Goal: Information Seeking & Learning: Compare options

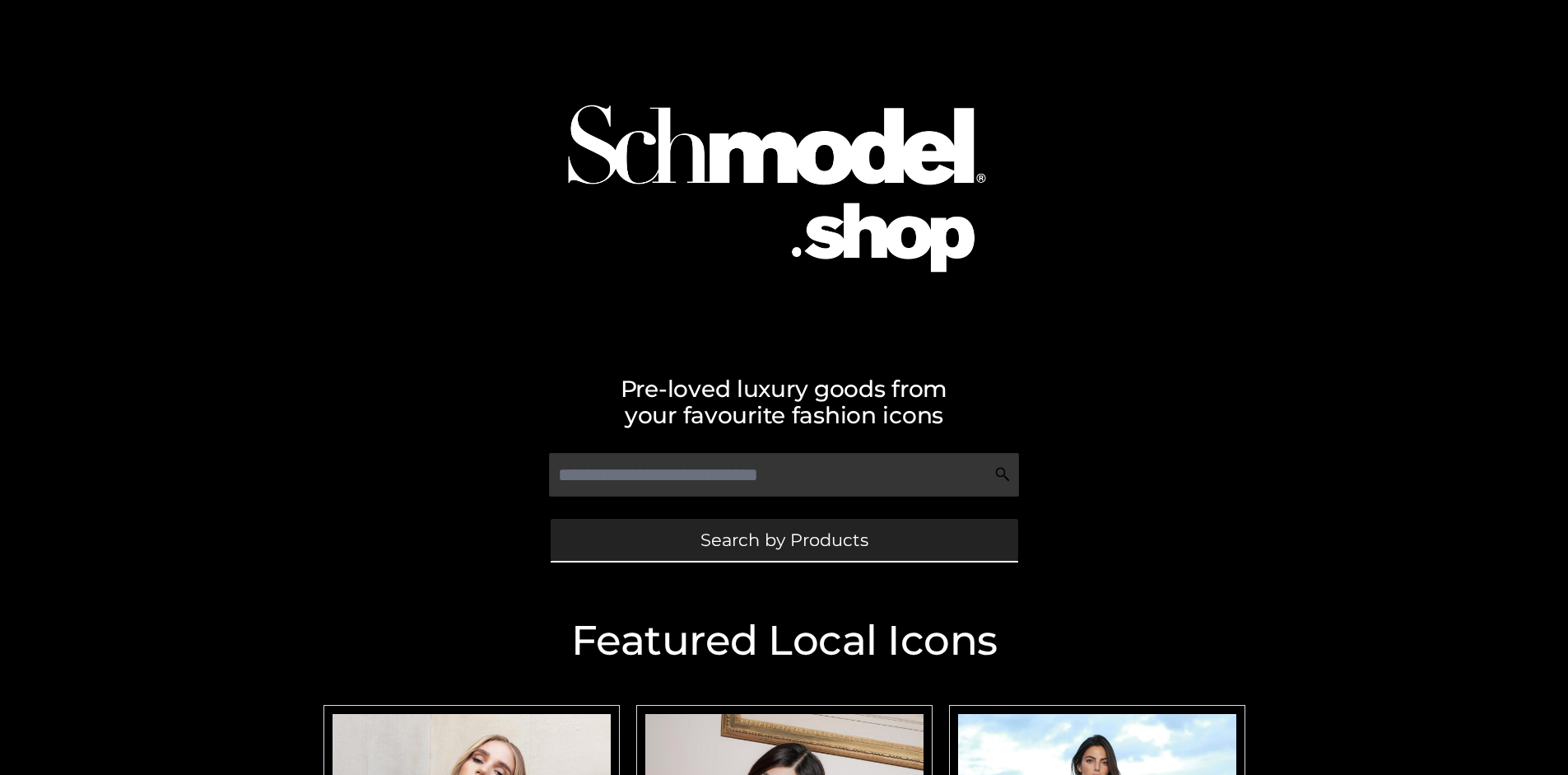
click at [783, 540] on span "Search by Products" at bounding box center [784, 540] width 168 height 17
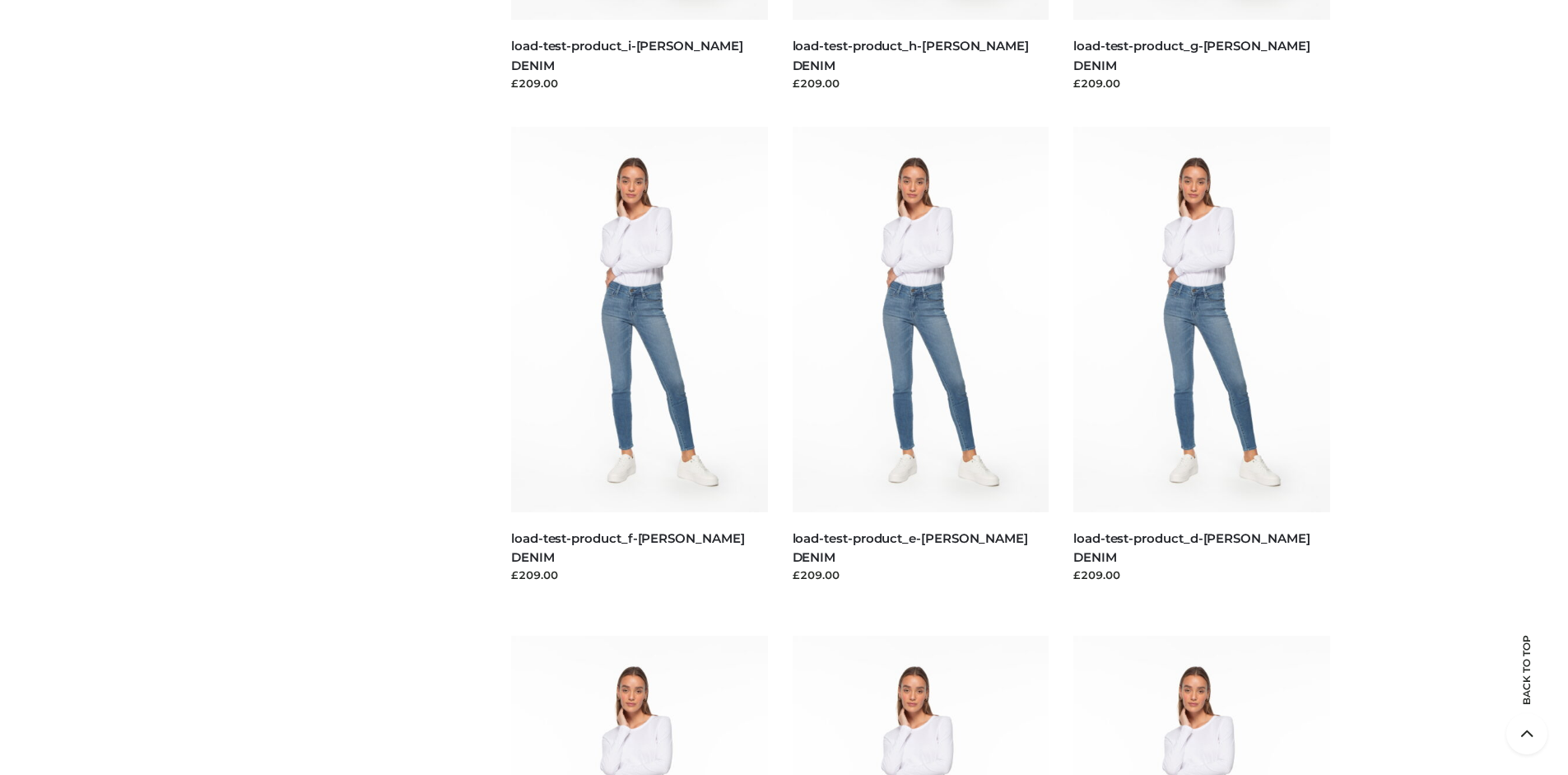
scroll to position [3455, 0]
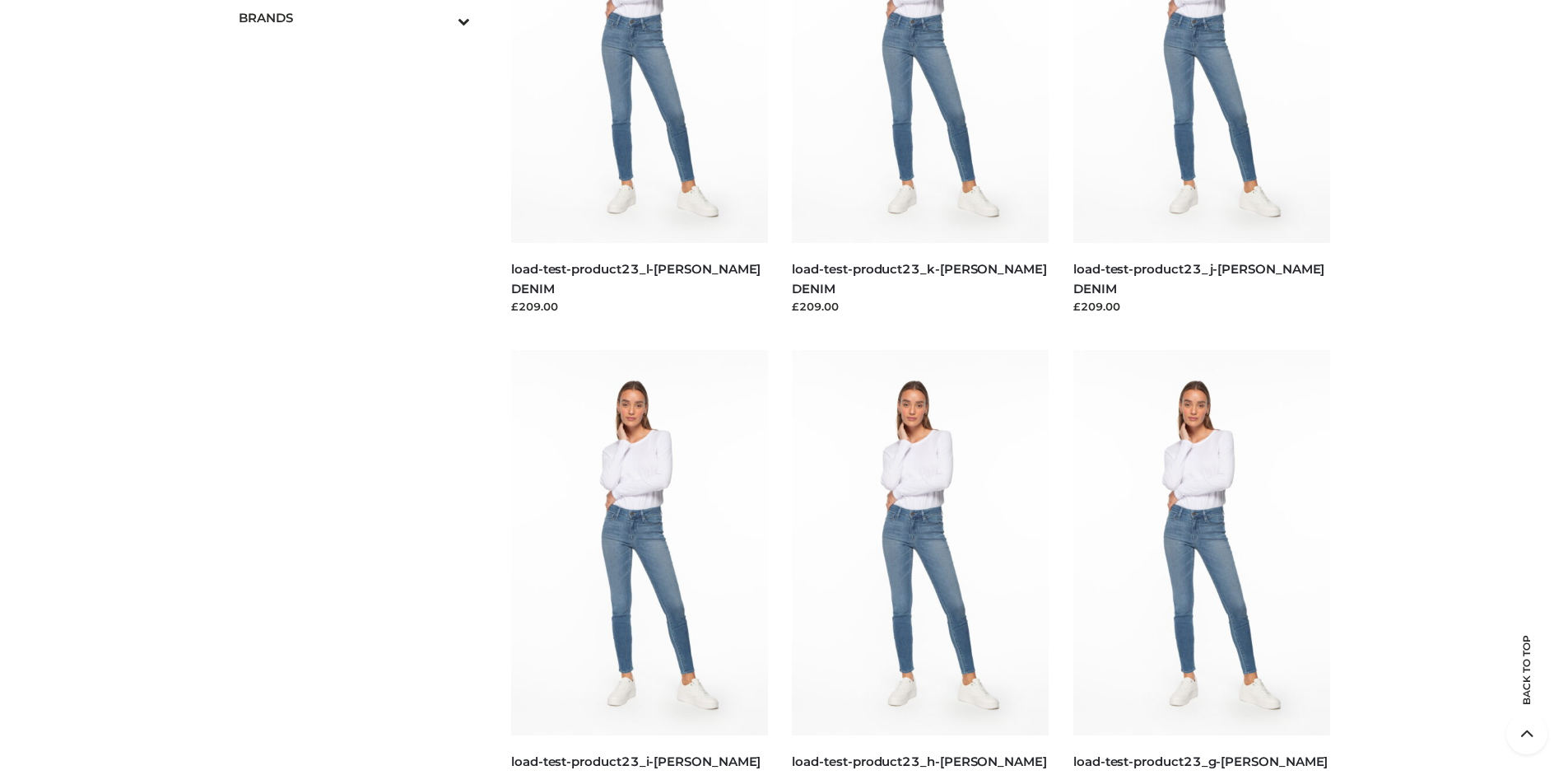
click at [0, 0] on span "OPP SWIMWEAR" at bounding box center [0, 0] width 0 height 0
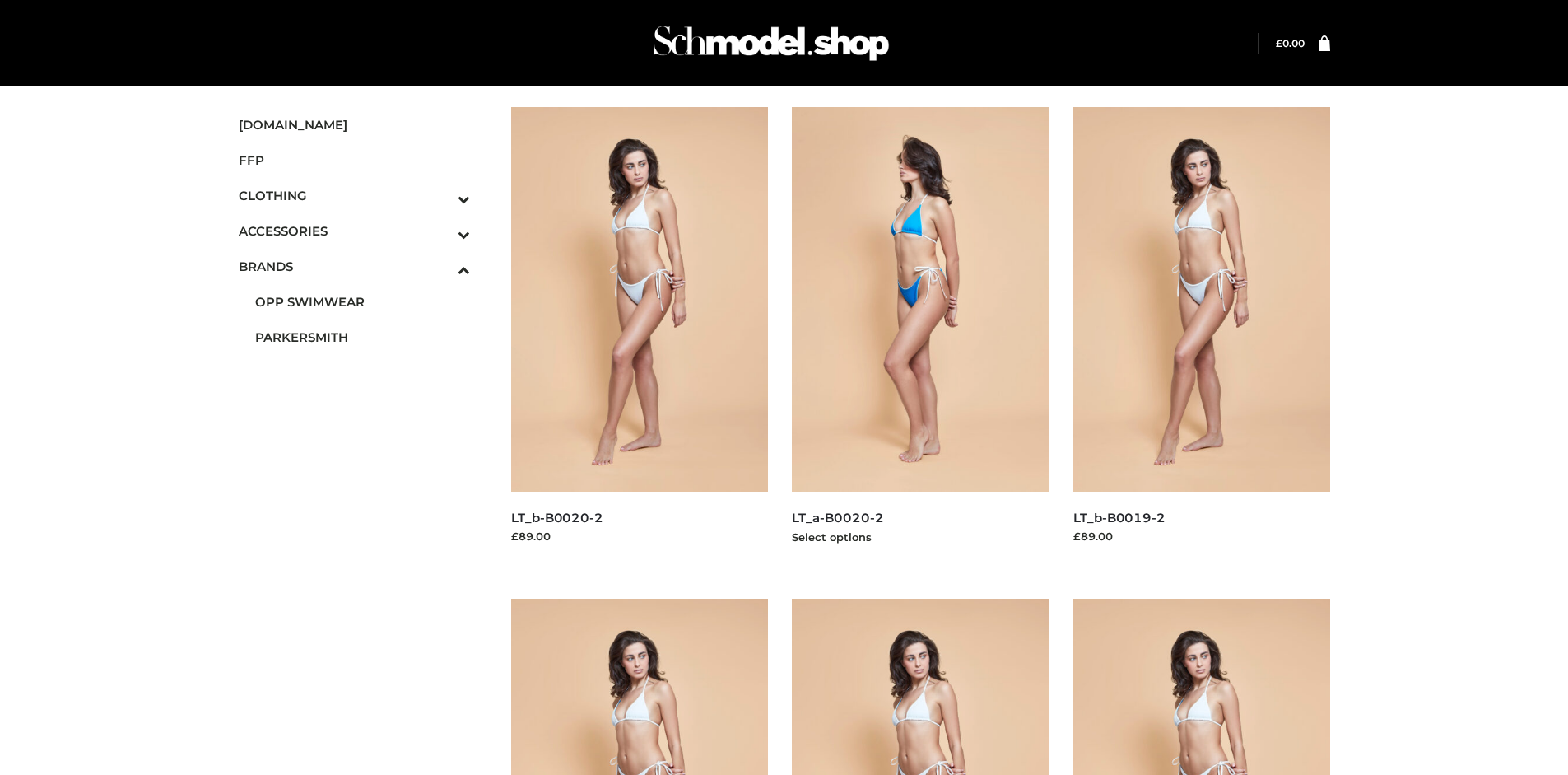
click at [920, 336] on img at bounding box center [920, 299] width 256 height 385
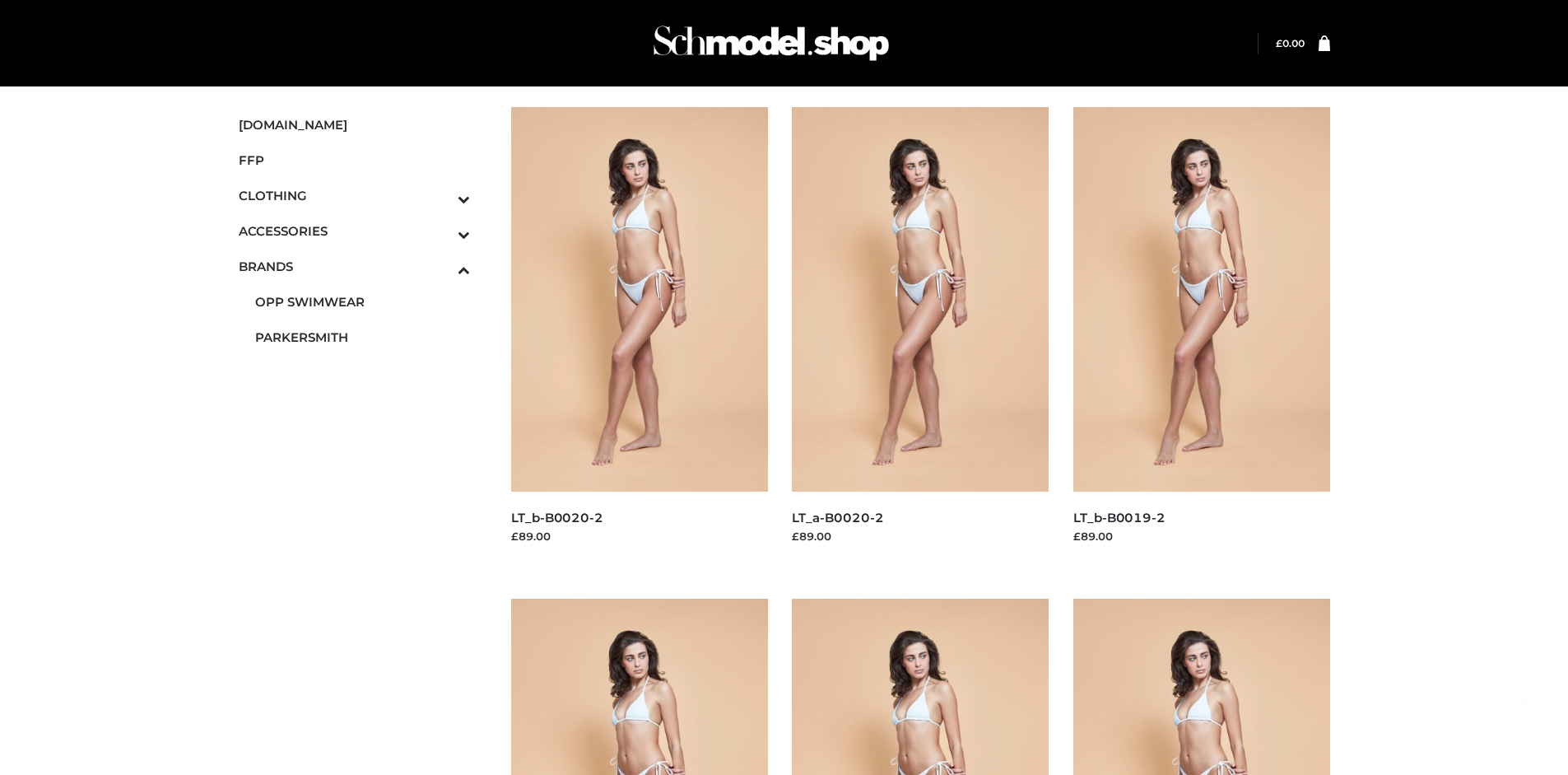
scroll to position [775, 0]
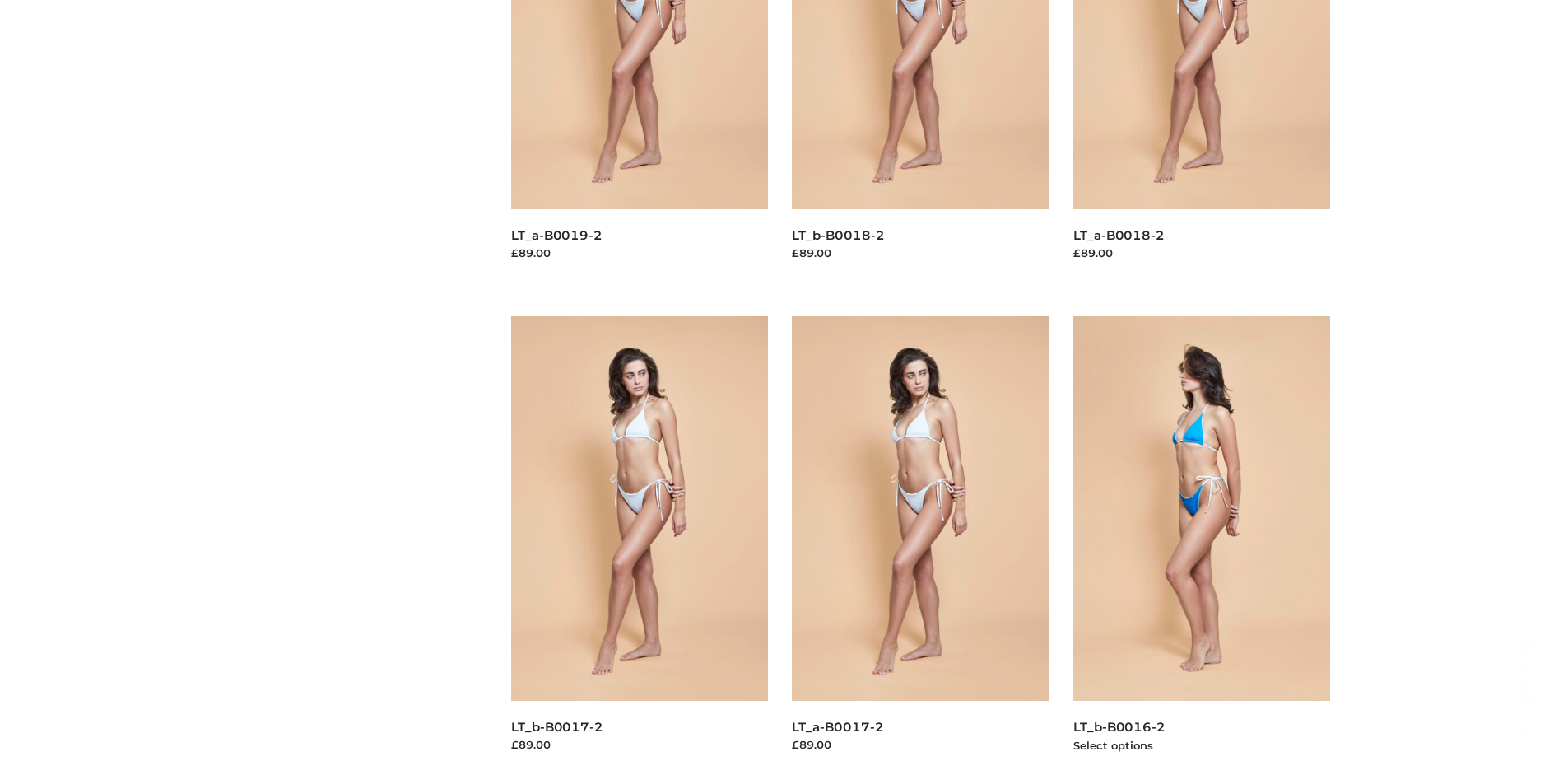
click at [1201, 545] on img at bounding box center [1201, 509] width 256 height 385
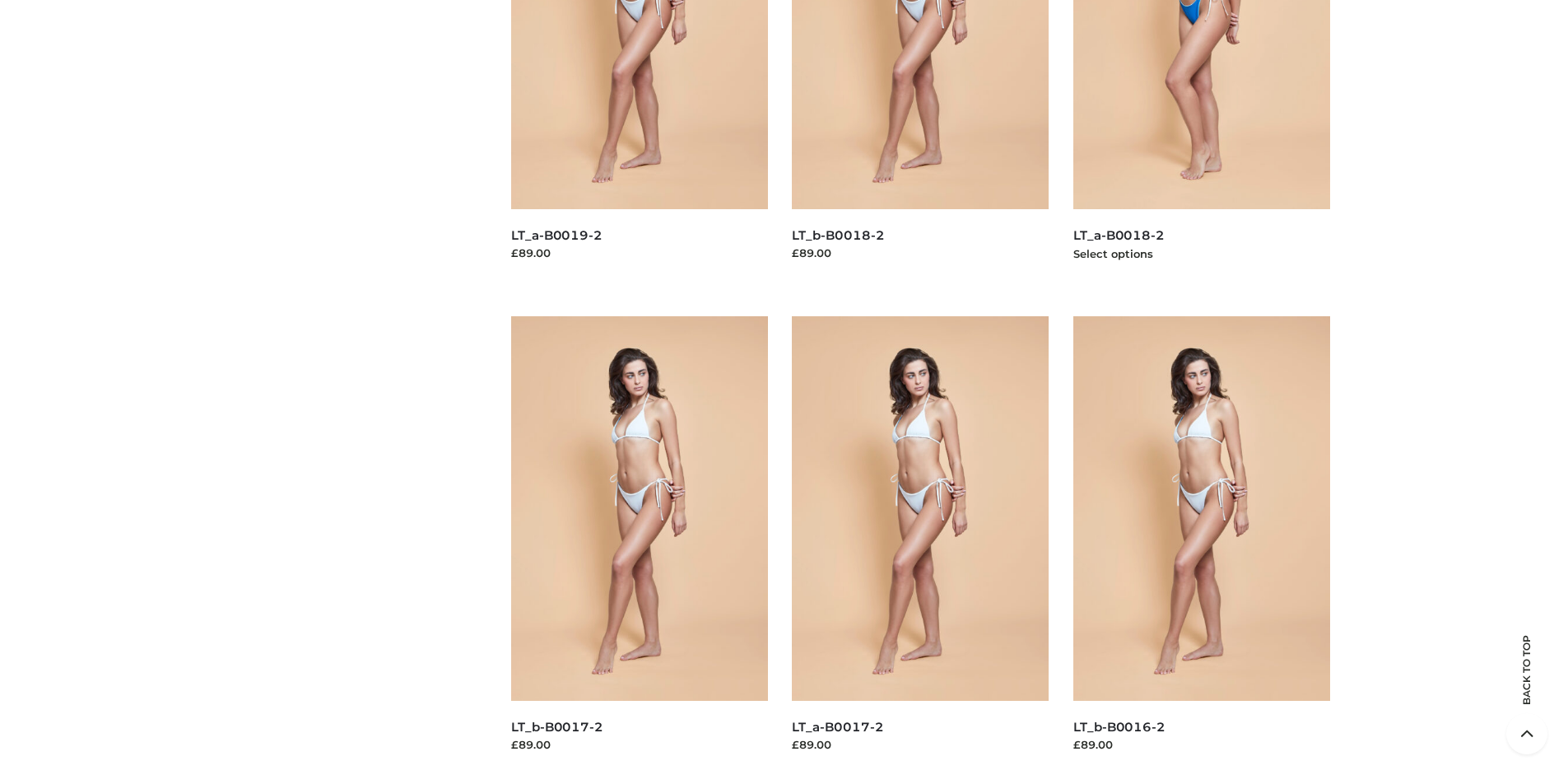
scroll to position [0, 0]
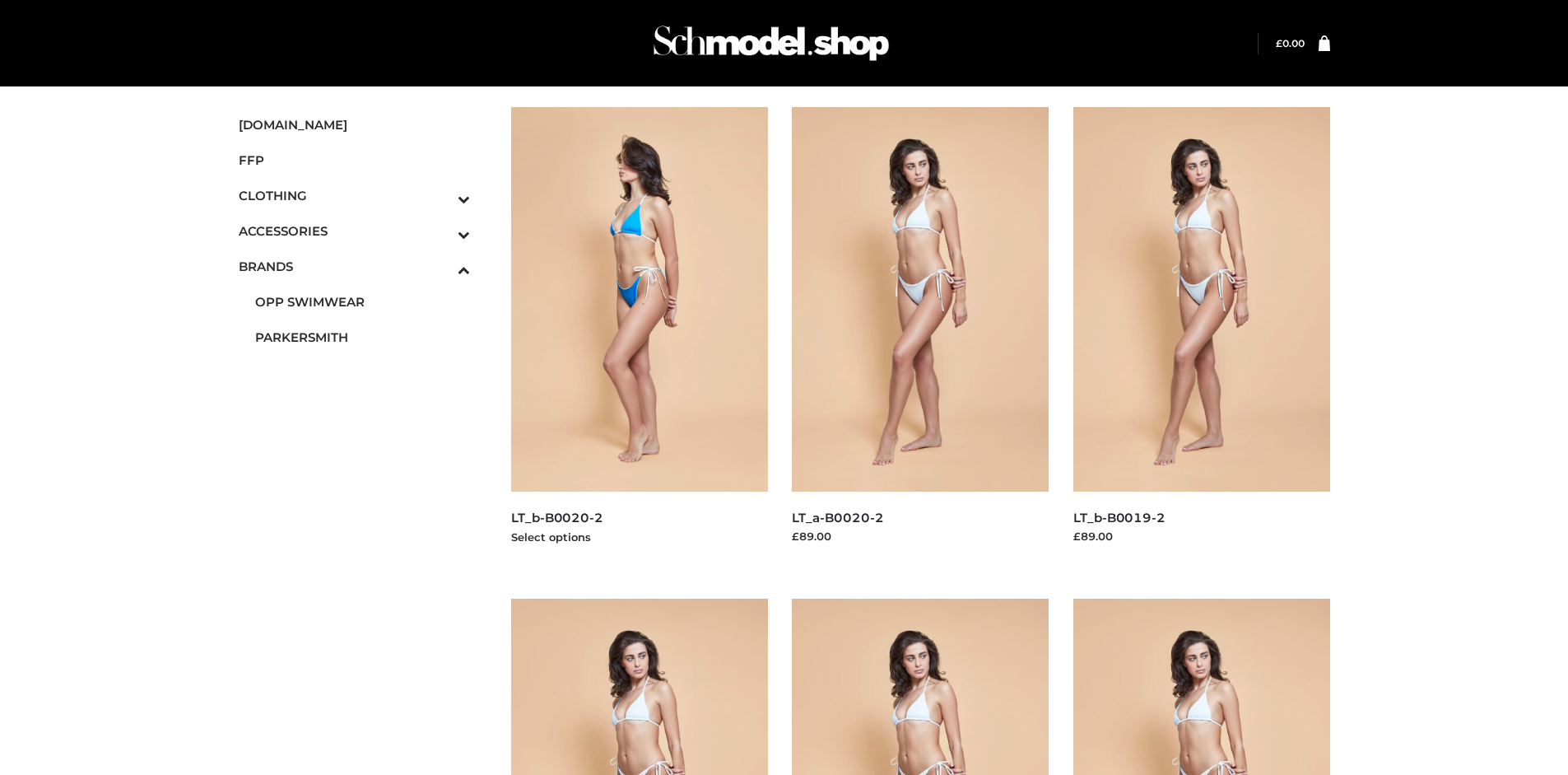
click at [639, 336] on img at bounding box center [640, 299] width 256 height 385
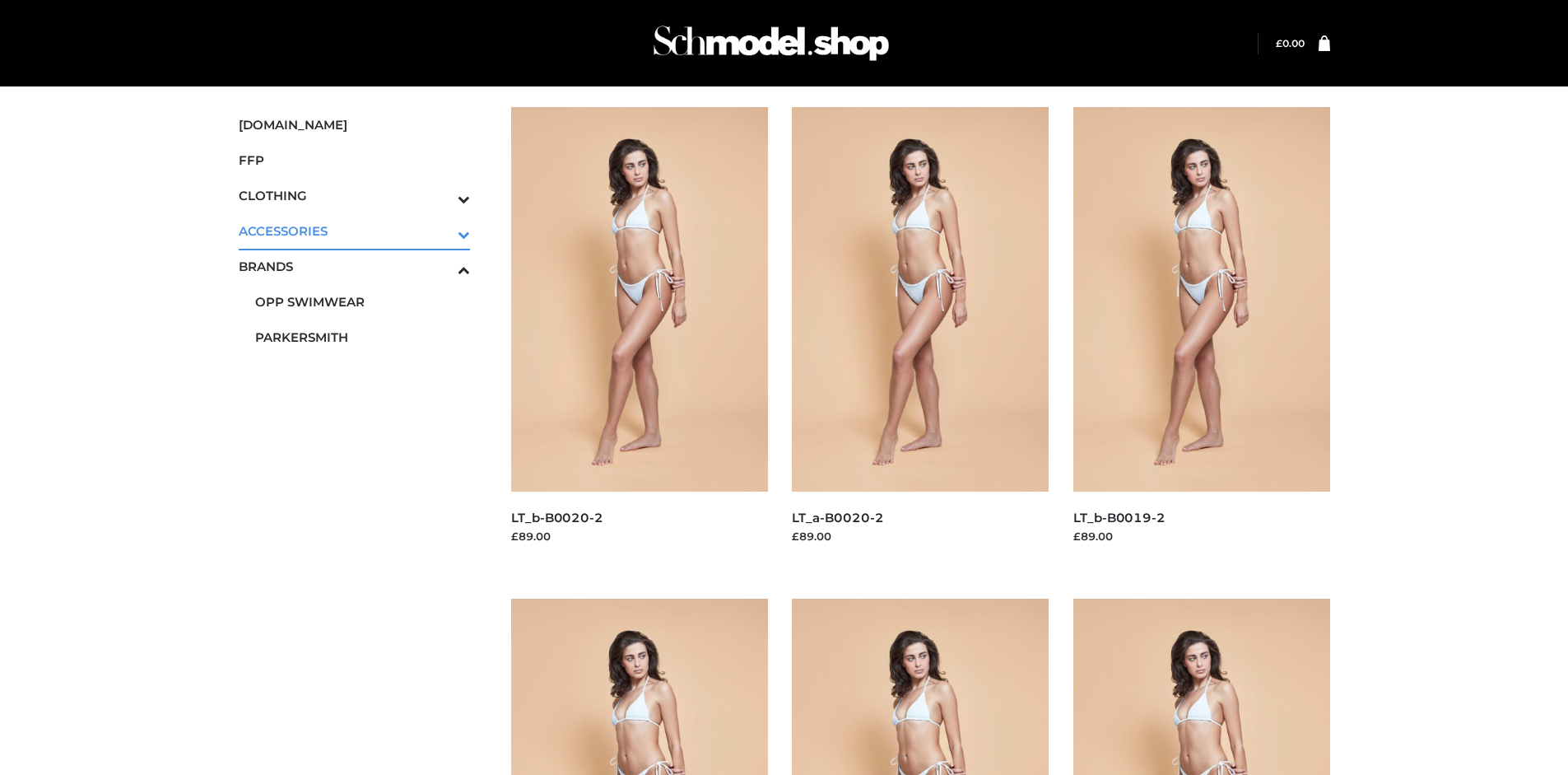
click at [441, 231] on icon "Toggle Submenu" at bounding box center [378, 234] width 185 height 19
click at [363, 257] on span "BAGS" at bounding box center [363, 266] width 215 height 19
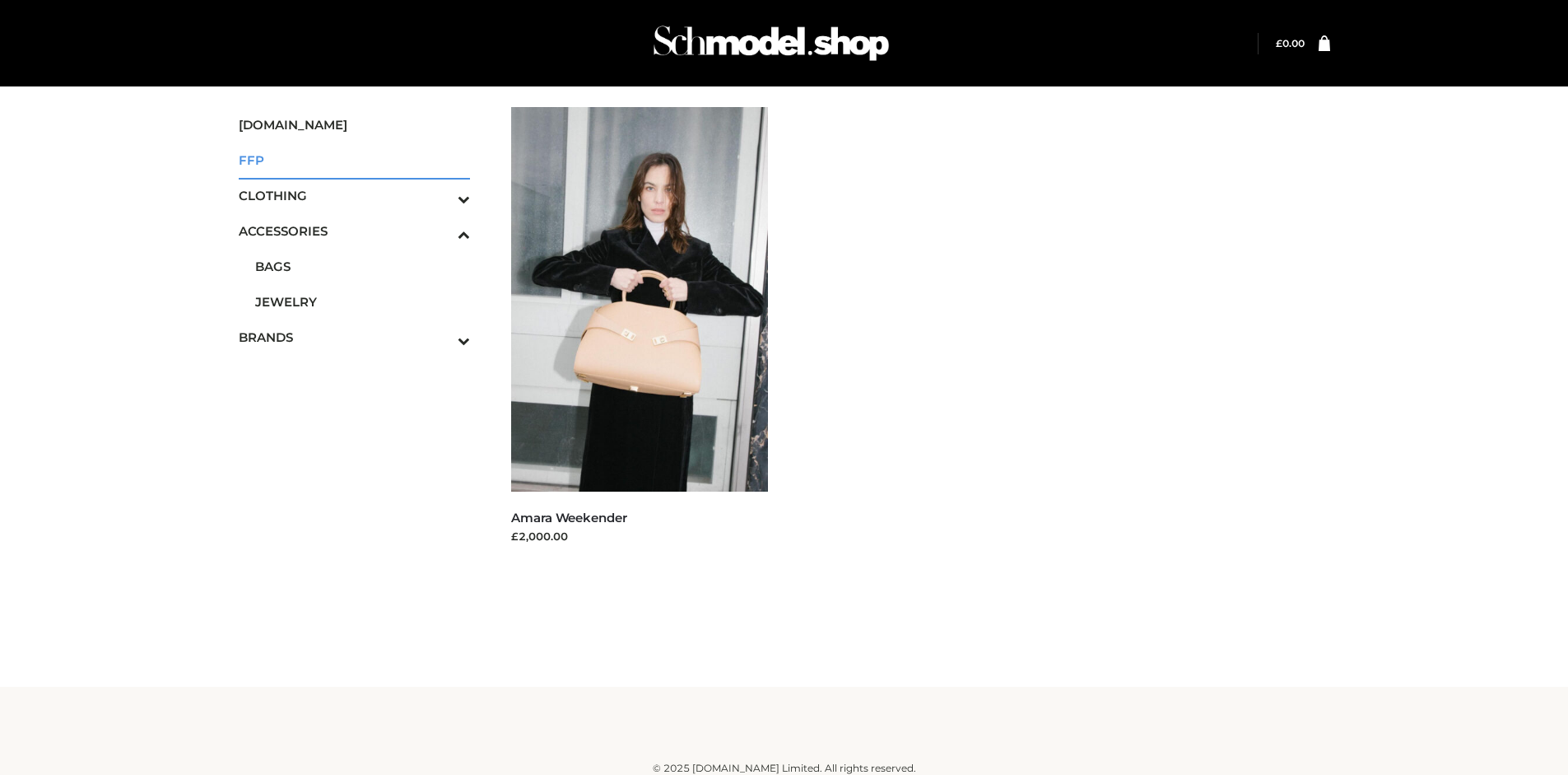
click at [354, 160] on span "FFP" at bounding box center [354, 160] width 232 height 19
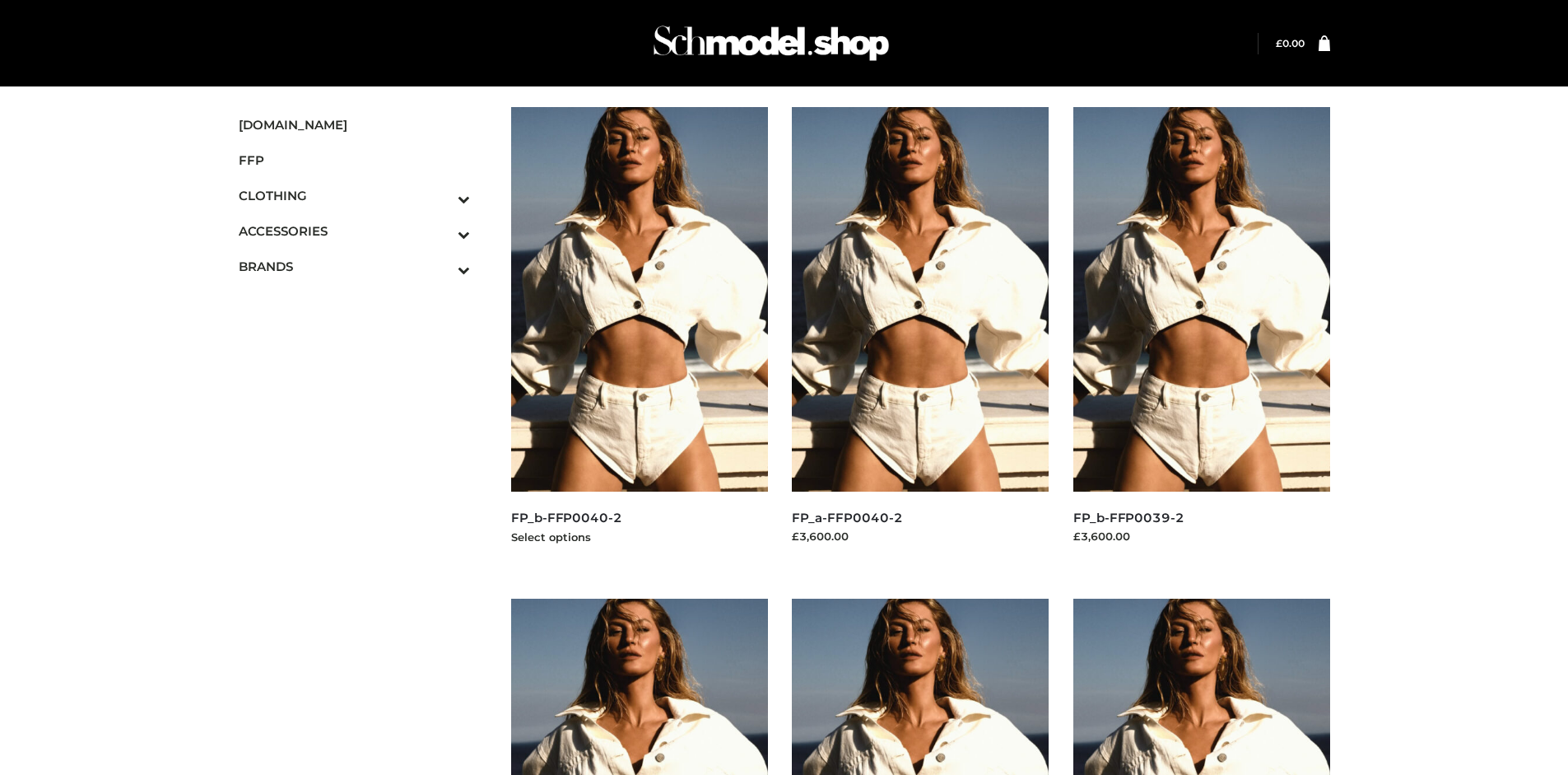
click at [639, 336] on img at bounding box center [640, 299] width 256 height 385
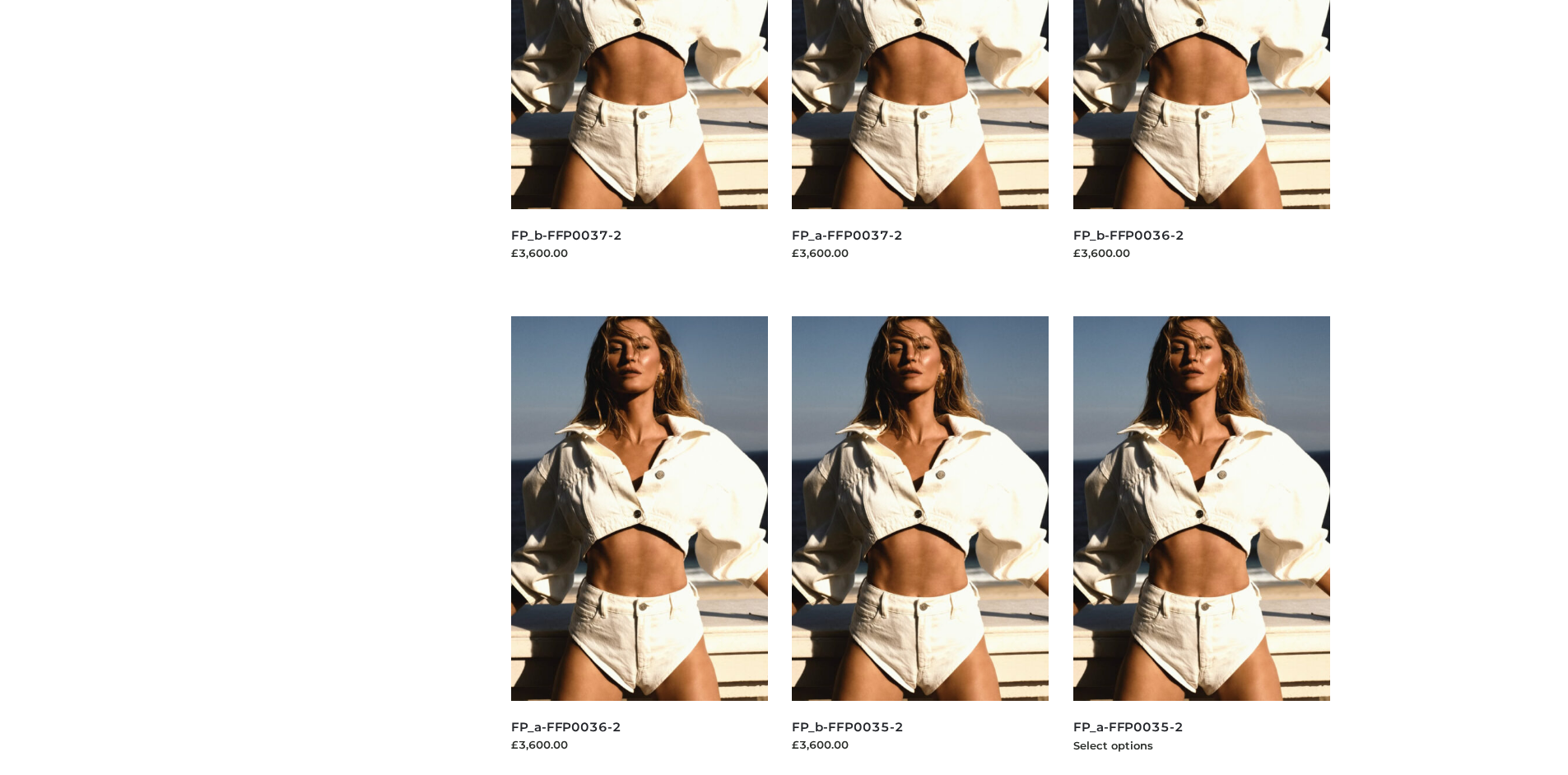
click at [1201, 545] on img at bounding box center [1201, 509] width 256 height 385
click at [920, 545] on img at bounding box center [920, 509] width 256 height 385
click at [1201, 545] on img at bounding box center [1201, 509] width 256 height 385
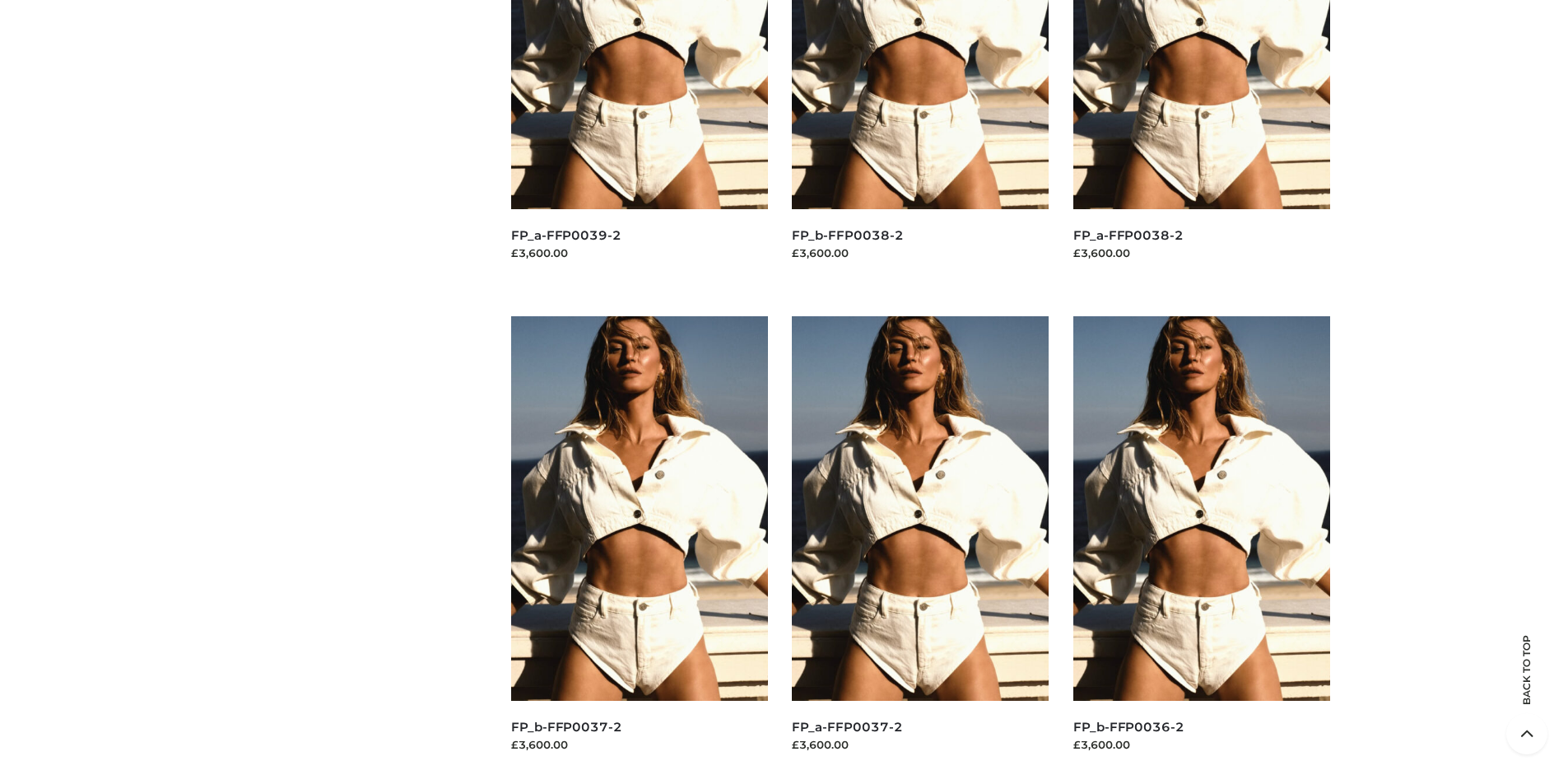
scroll to position [0, 0]
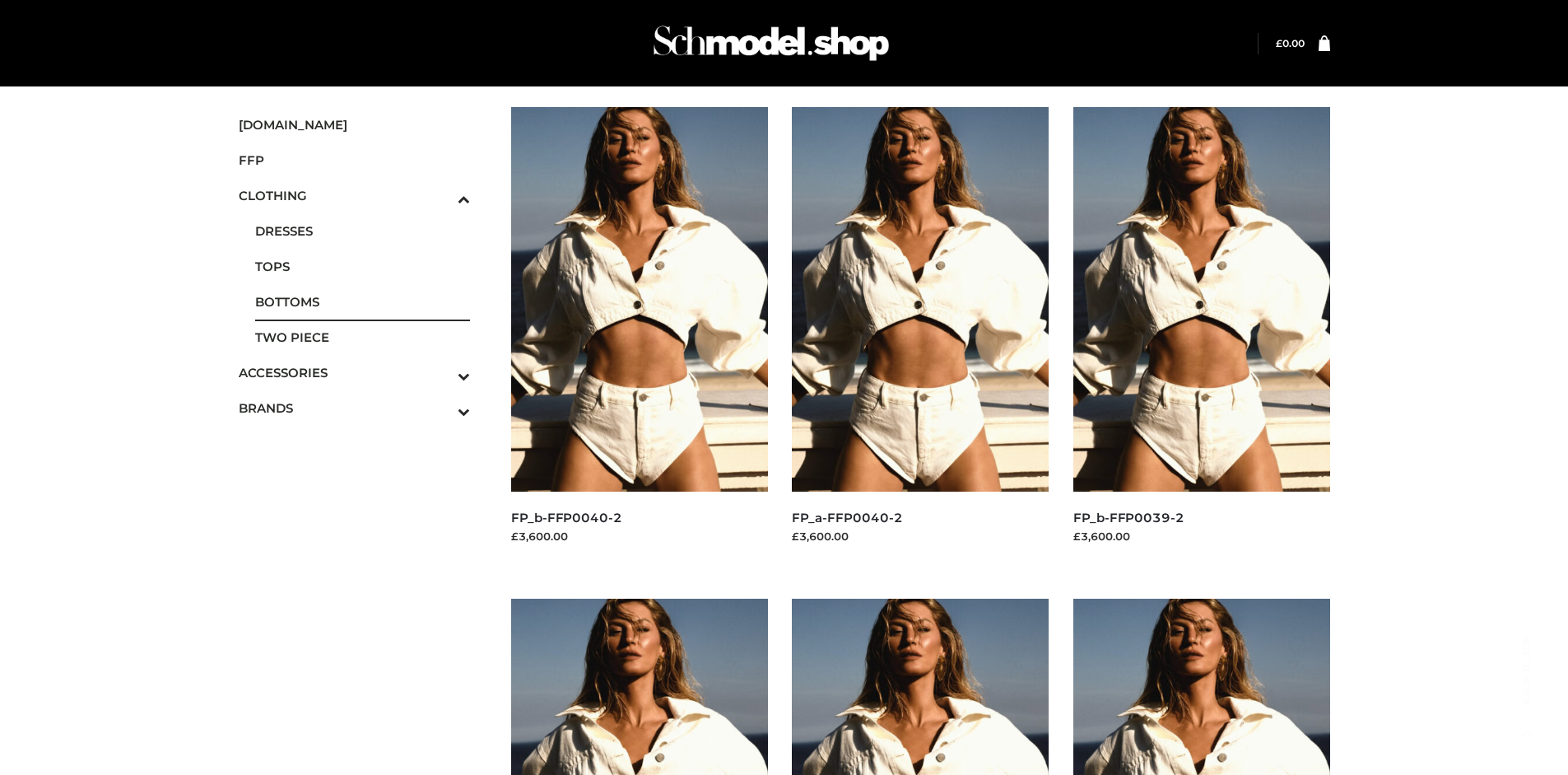
click at [363, 301] on span "BOTTOMS" at bounding box center [363, 302] width 215 height 19
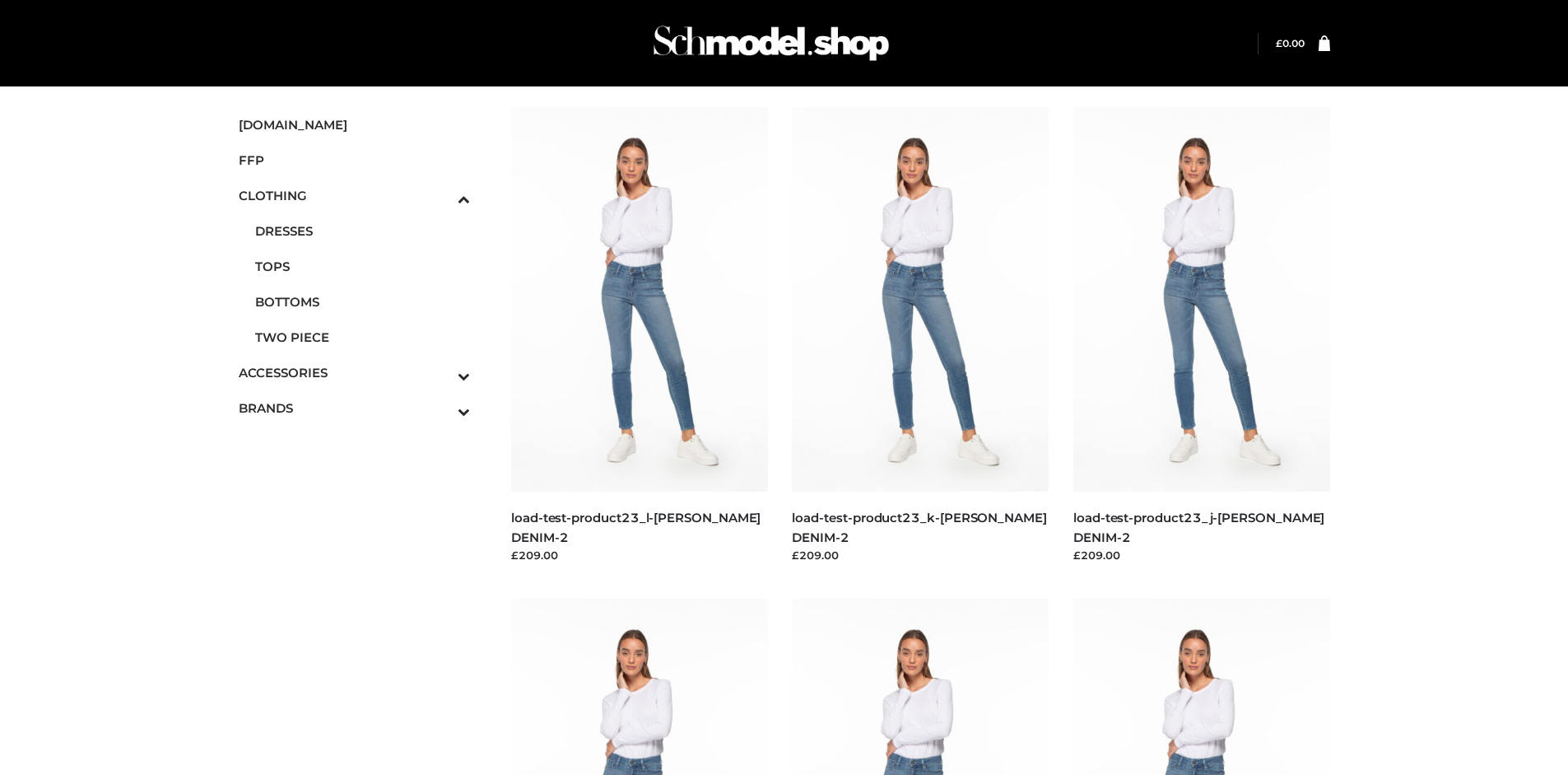
scroll to position [775, 0]
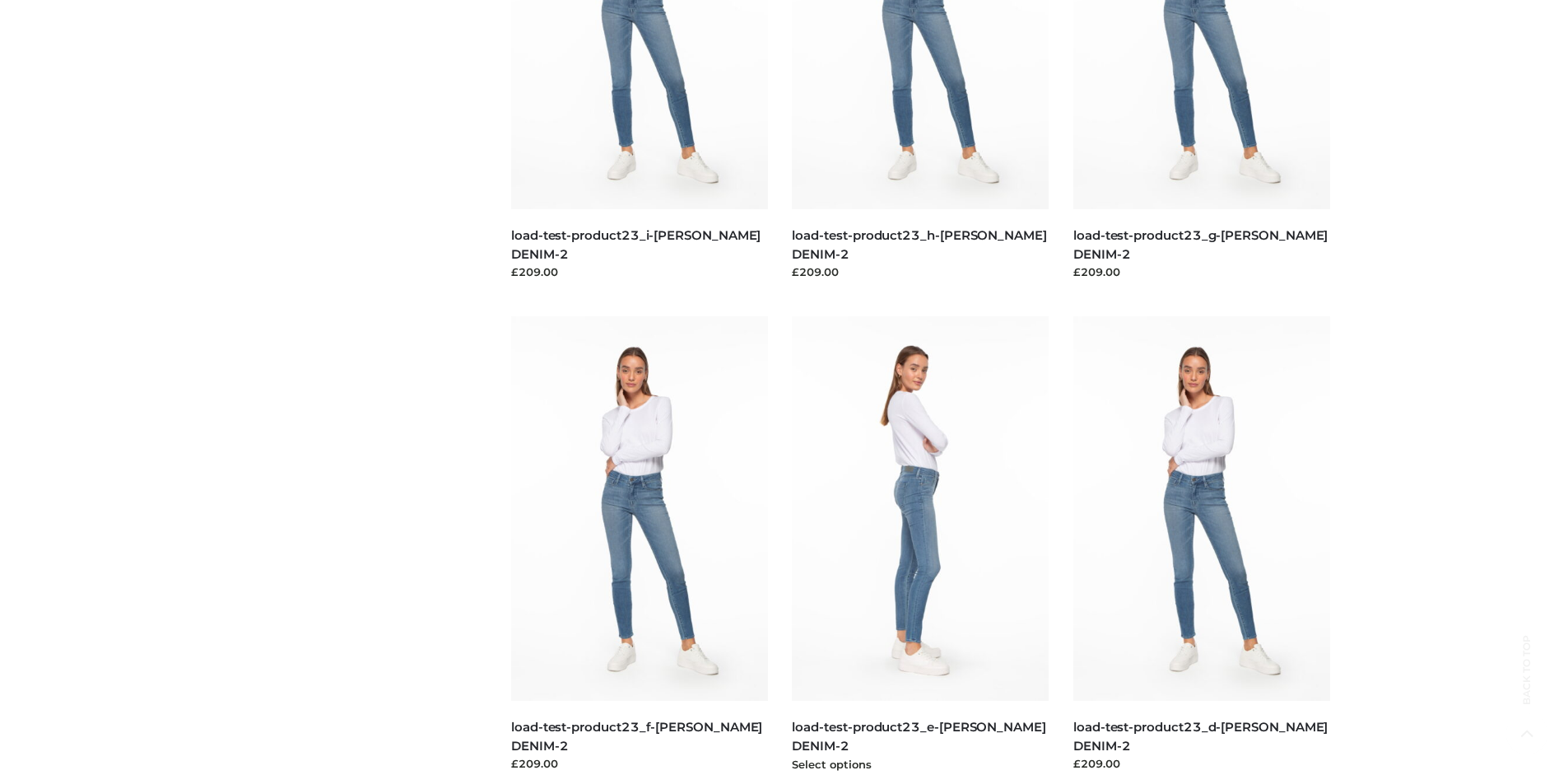
click at [920, 545] on img at bounding box center [920, 509] width 256 height 385
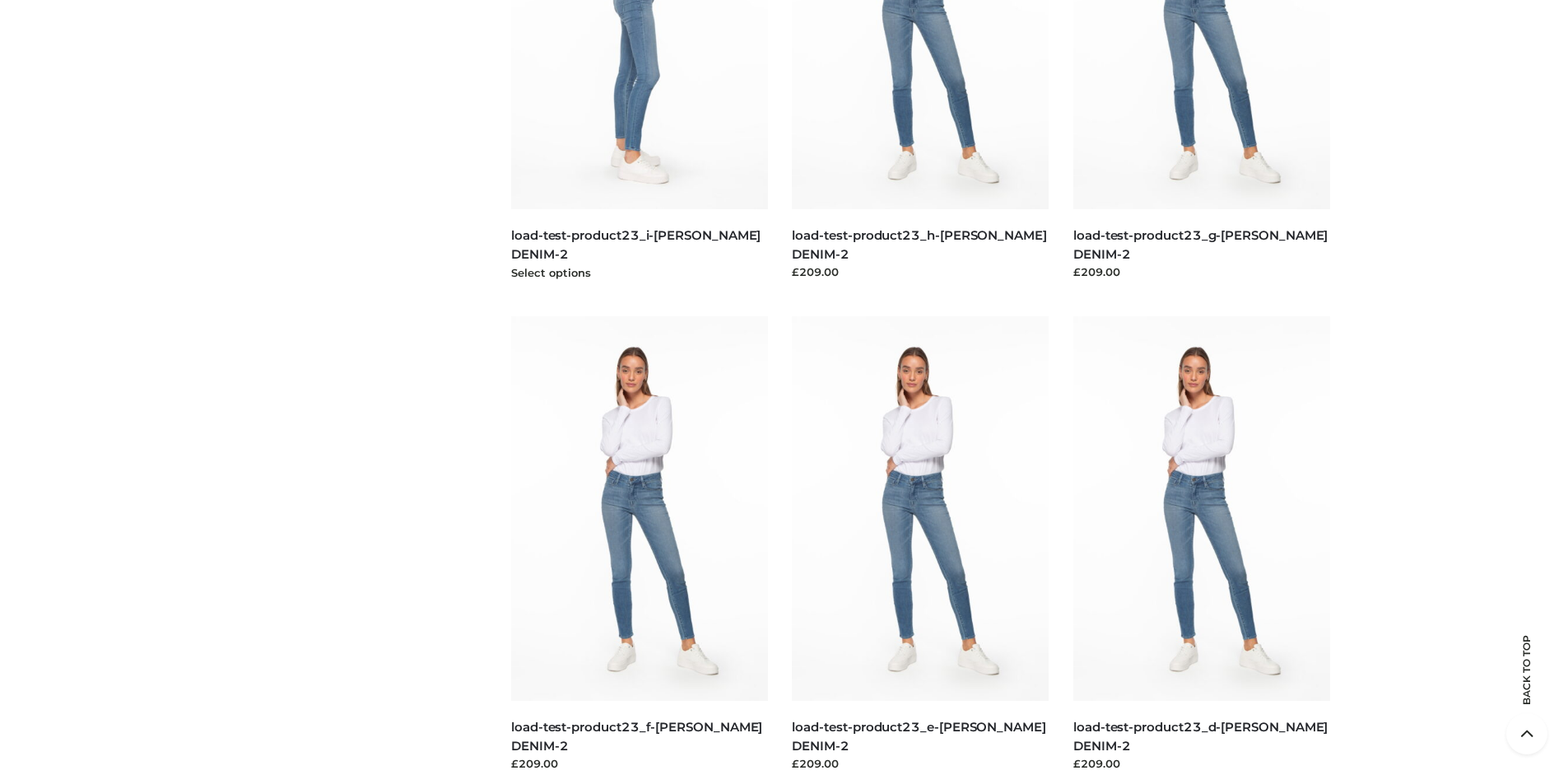
scroll to position [0, 0]
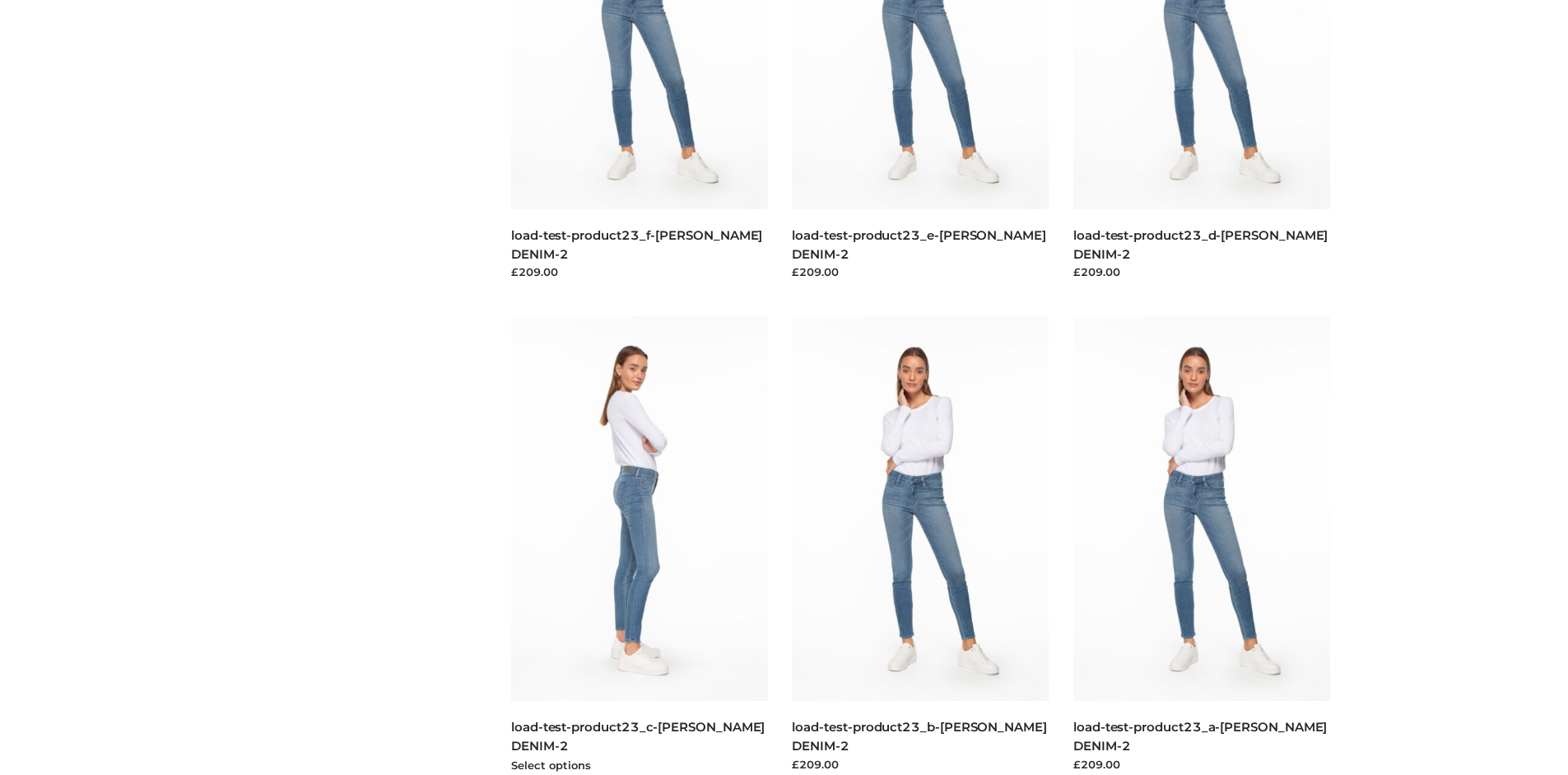
click at [639, 545] on img at bounding box center [640, 509] width 256 height 385
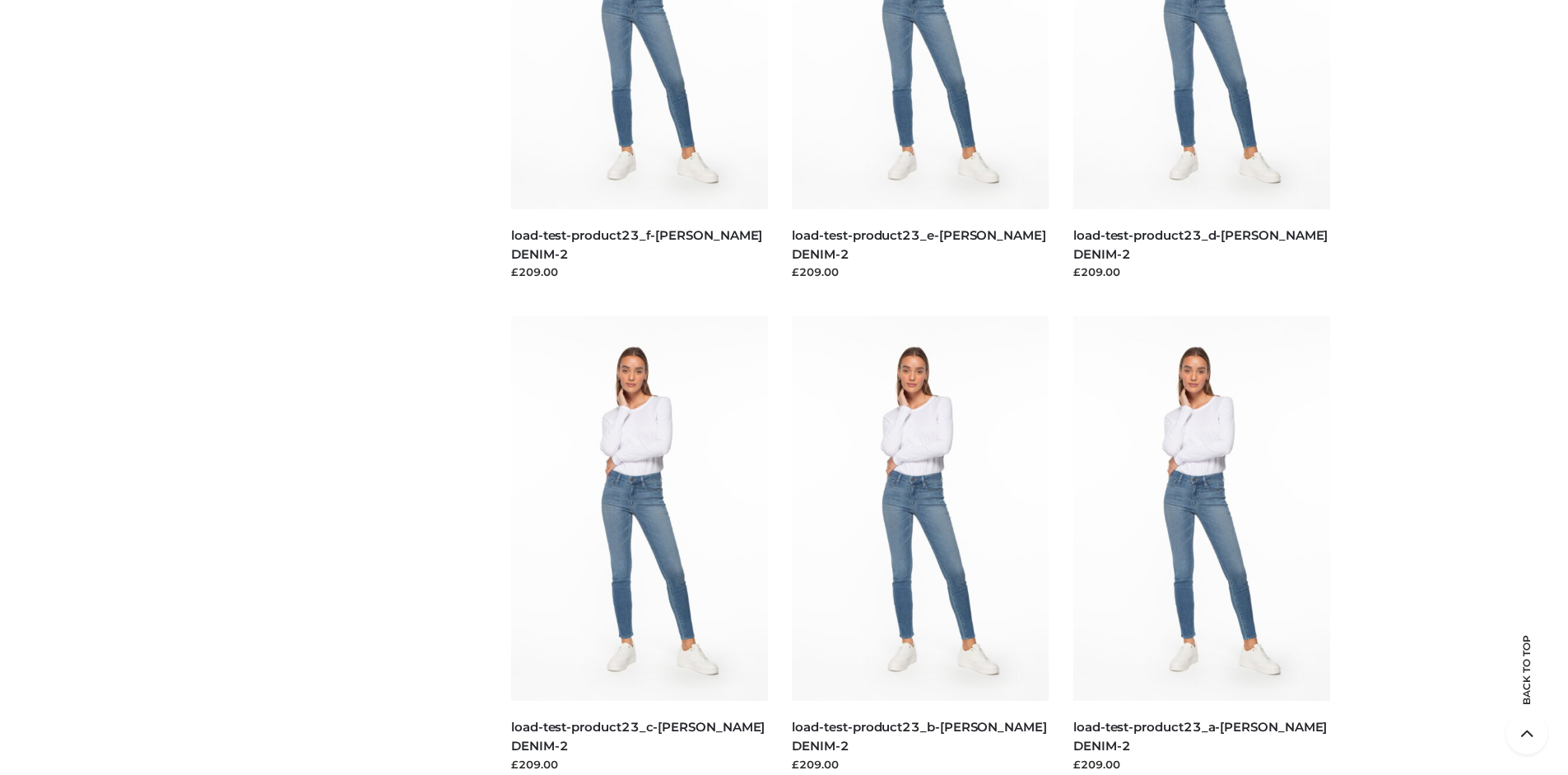
scroll to position [0, 0]
